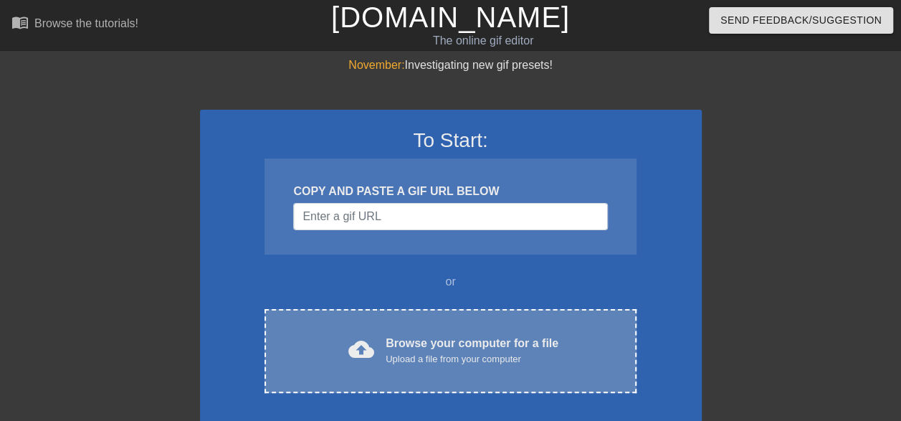
click at [439, 341] on div "Browse your computer for a file Upload a file from your computer" at bounding box center [471, 351] width 173 height 32
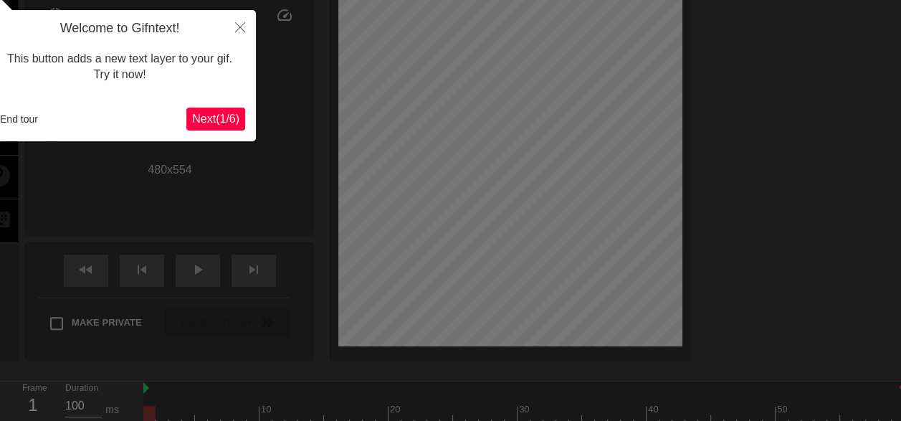
scroll to position [35, 0]
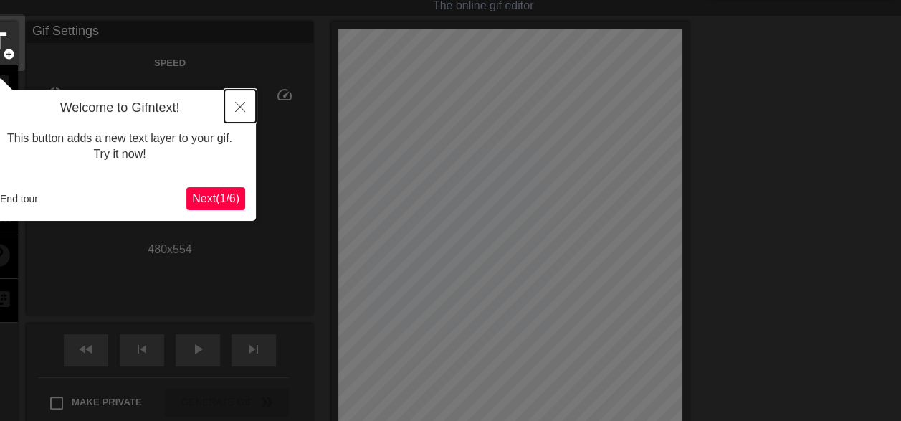
click at [244, 105] on icon "Close" at bounding box center [240, 107] width 10 height 10
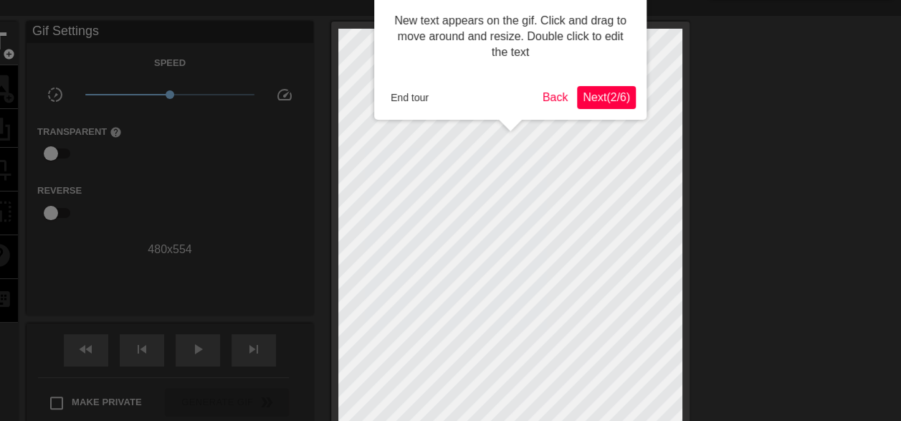
scroll to position [0, 0]
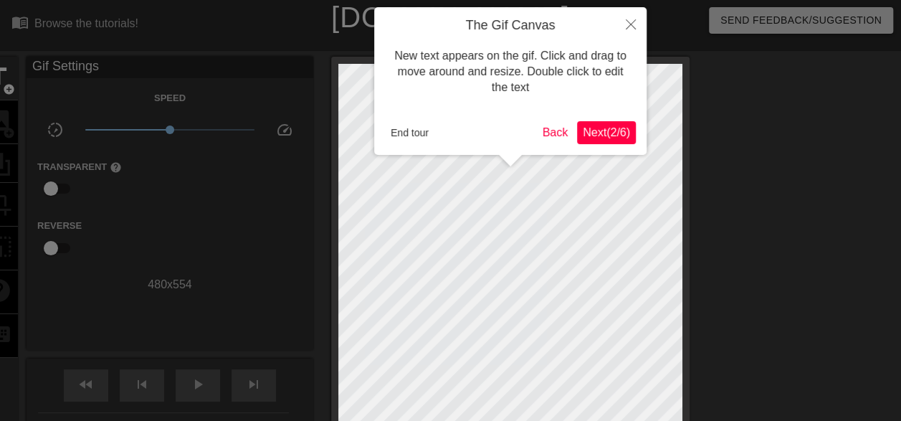
click at [611, 133] on span "Next ( 2 / 6 )" at bounding box center [605, 132] width 47 height 12
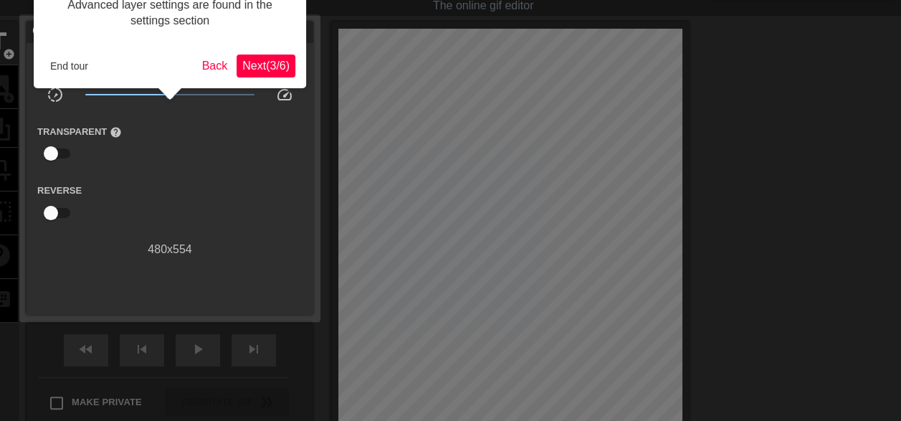
click at [280, 64] on span "Next ( 3 / 6 )" at bounding box center [265, 65] width 47 height 12
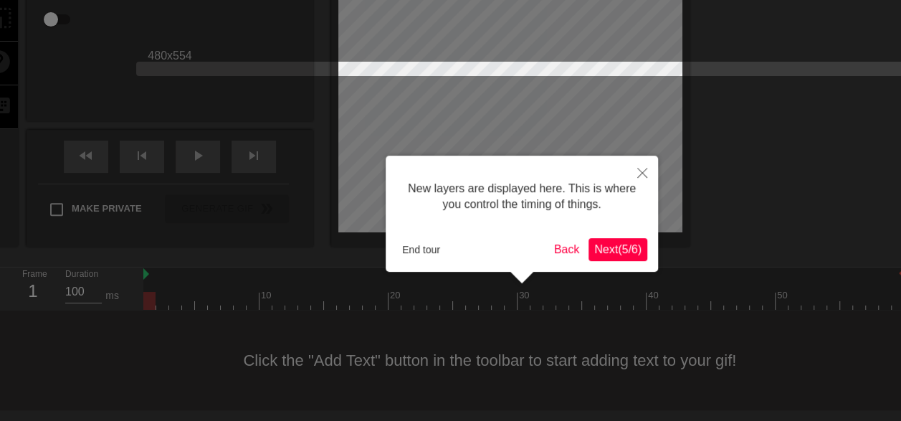
scroll to position [12, 0]
click at [621, 251] on span "Next ( 5 / 6 )" at bounding box center [617, 249] width 47 height 12
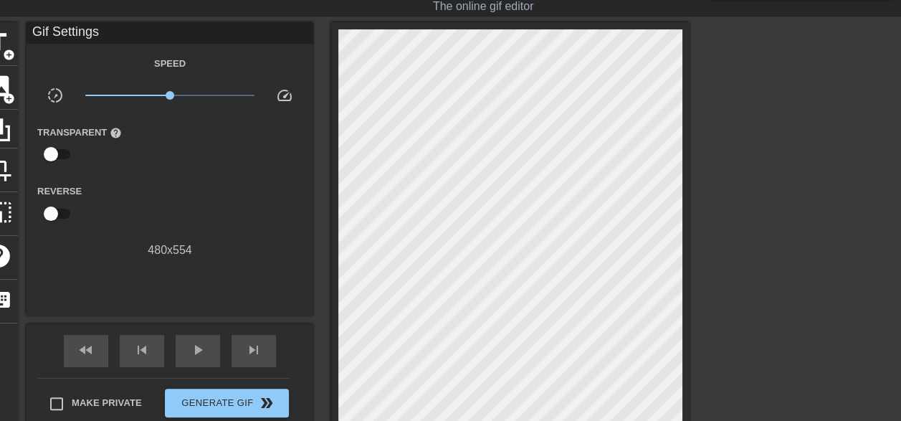
scroll to position [0, 0]
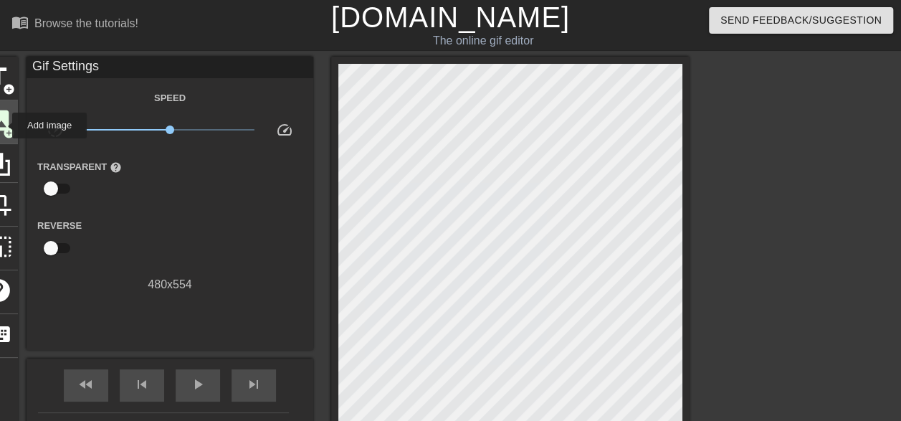
click at [3, 127] on span "add_circle" at bounding box center [9, 133] width 12 height 12
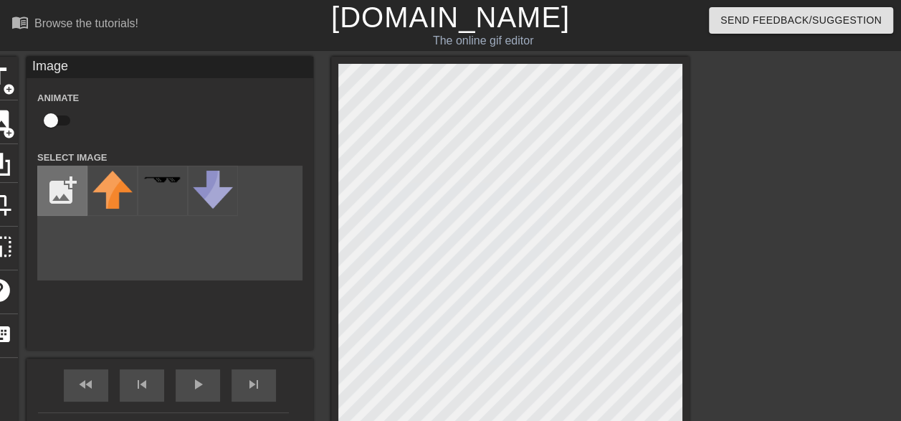
click at [71, 183] on input "file" at bounding box center [62, 190] width 49 height 49
type input "C:\fakepath\Logo copy 2.png"
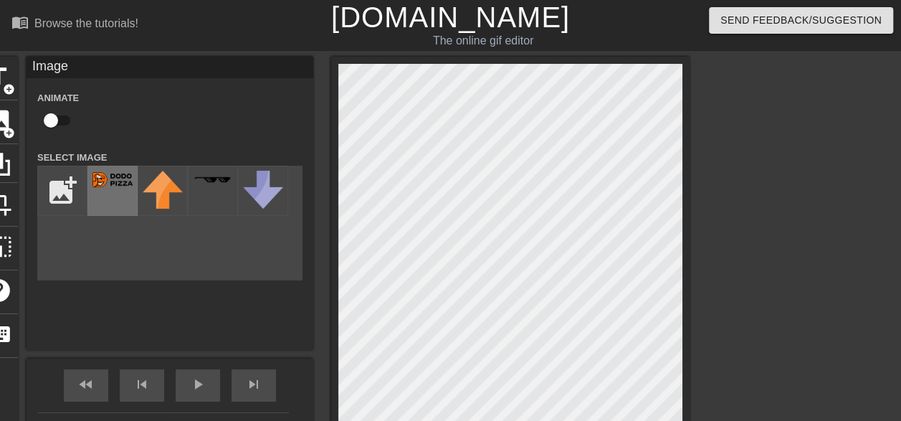
click at [100, 181] on img at bounding box center [112, 179] width 40 height 15
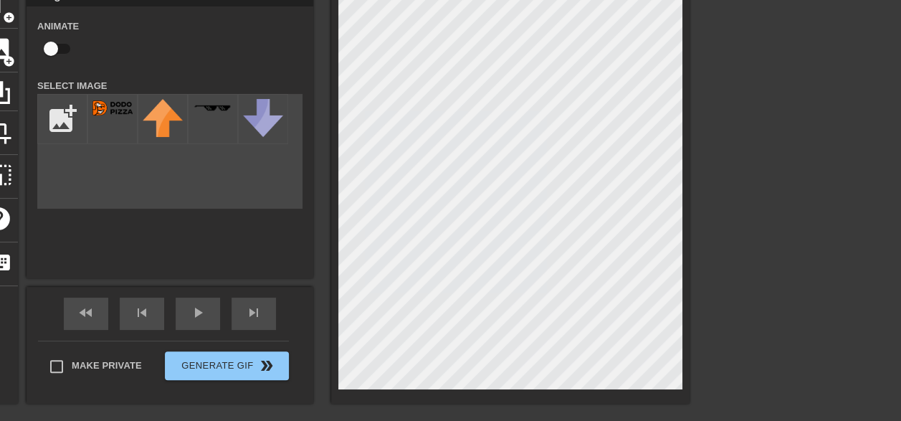
scroll to position [143, 0]
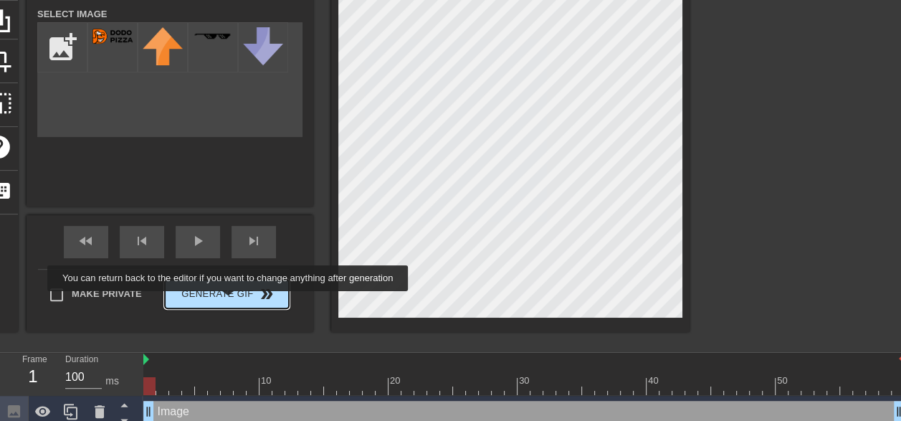
click at [228, 299] on span "Generate Gif double_arrow" at bounding box center [227, 293] width 112 height 17
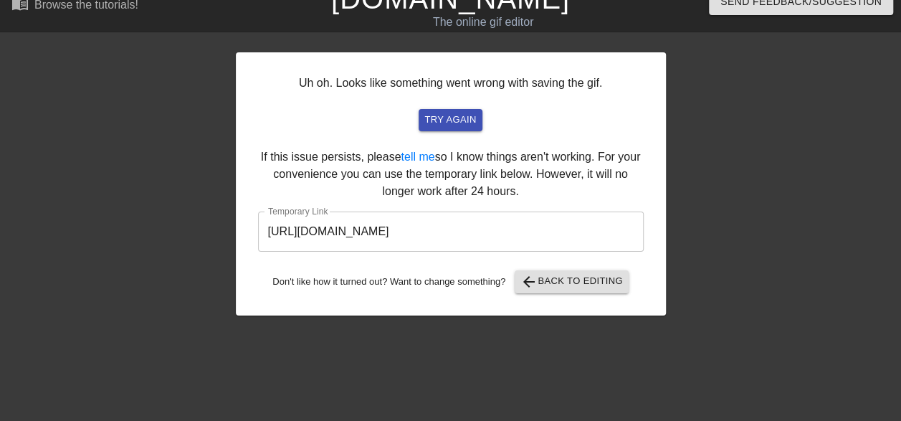
scroll to position [0, 0]
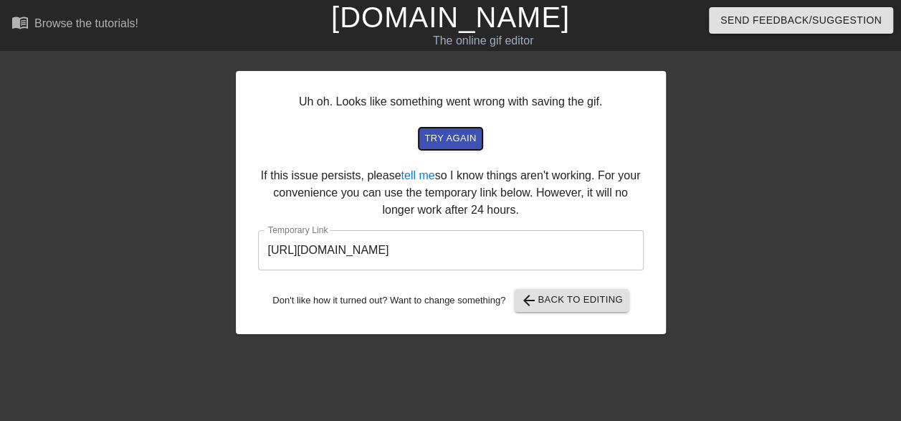
click at [457, 139] on span "try again" at bounding box center [450, 138] width 52 height 16
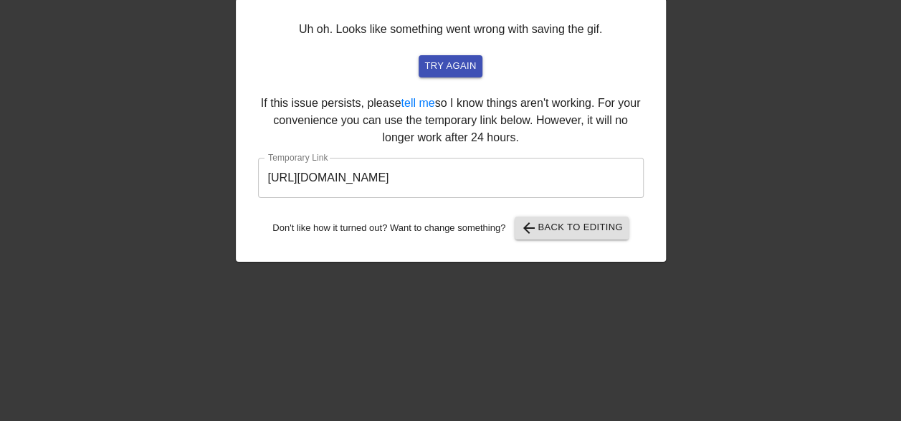
scroll to position [72, 0]
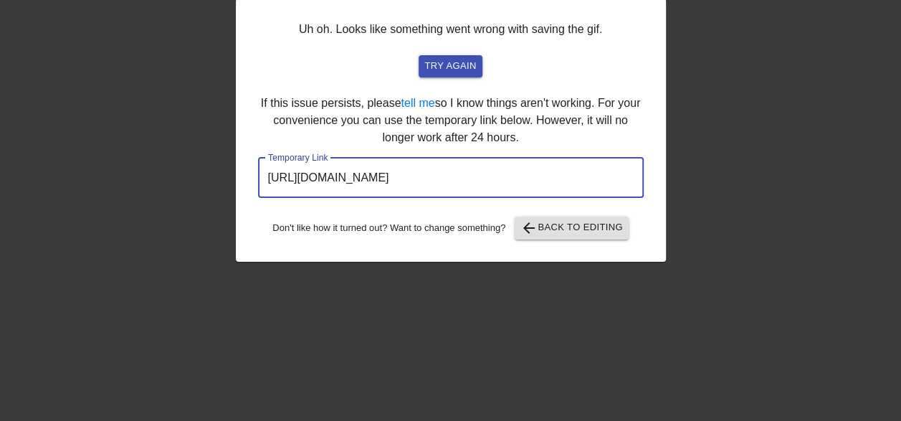
drag, startPoint x: 581, startPoint y: 180, endPoint x: 238, endPoint y: 177, distance: 343.2
click at [238, 177] on div "Uh oh. Looks like something went wrong with saving the gif. try again If this i…" at bounding box center [451, 130] width 430 height 263
click at [764, 124] on div at bounding box center [790, 199] width 215 height 430
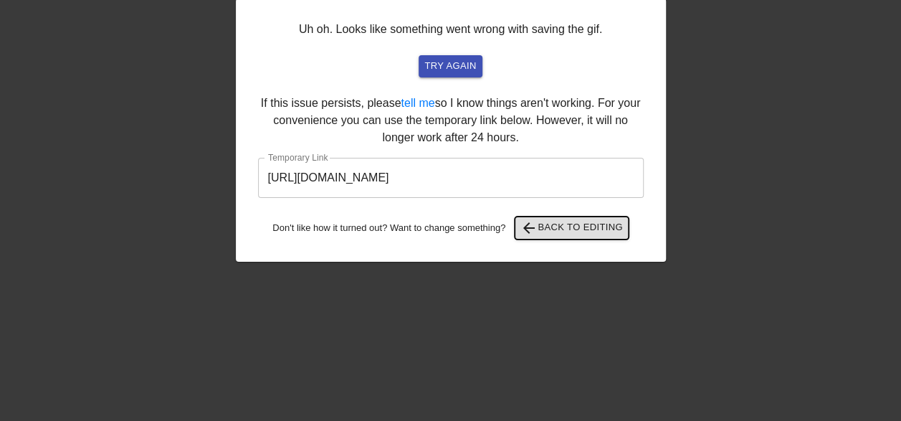
click at [566, 229] on span "arrow_back Back to Editing" at bounding box center [571, 227] width 102 height 17
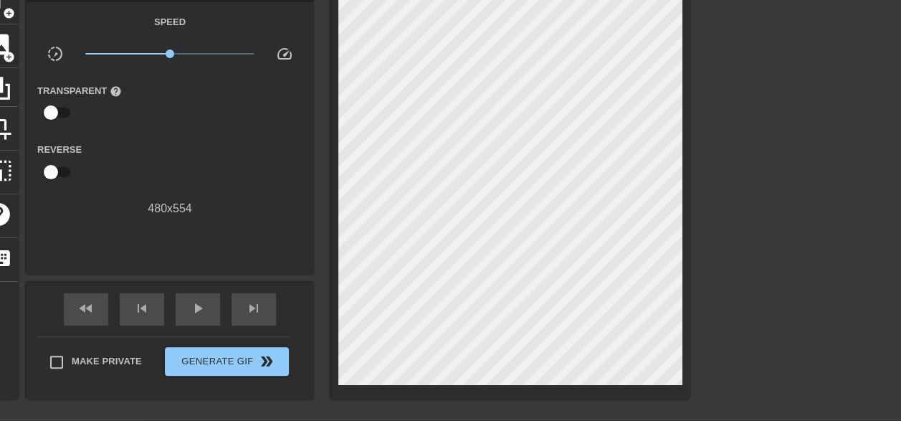
scroll to position [0, 0]
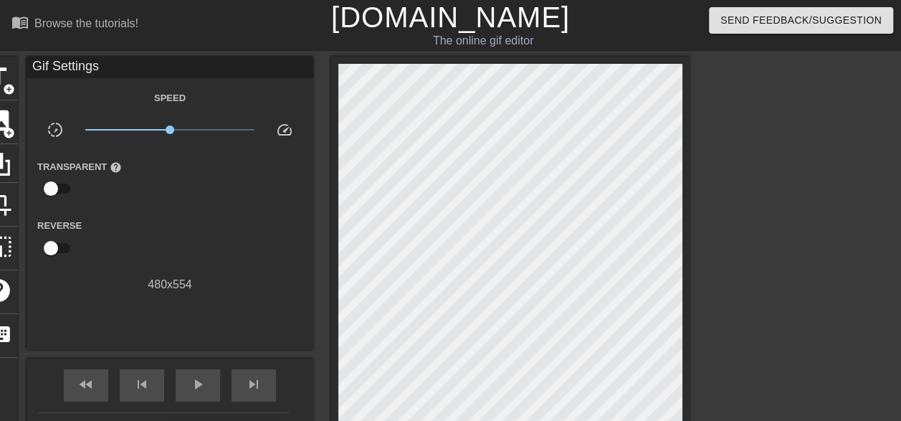
drag, startPoint x: 759, startPoint y: 6, endPoint x: 300, endPoint y: 196, distance: 496.3
click at [300, 196] on div "Transparent help" at bounding box center [170, 180] width 287 height 45
click at [715, 108] on div at bounding box center [813, 272] width 215 height 430
